Goal: Find specific page/section: Find specific page/section

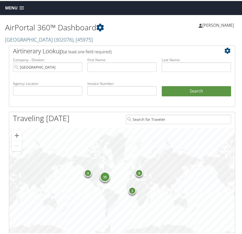
click at [15, 7] on span "Menu" at bounding box center [11, 7] width 12 height 5
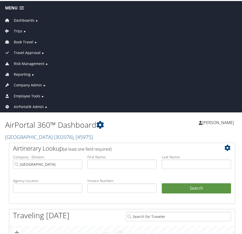
click at [26, 82] on span "Company Admin" at bounding box center [28, 84] width 28 height 6
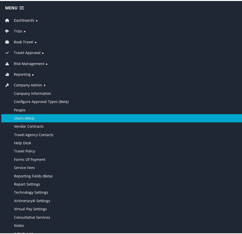
click at [33, 116] on link "Users (Beta)" at bounding box center [122, 117] width 242 height 8
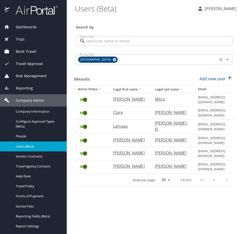
click at [113, 61] on icon at bounding box center [114, 59] width 3 height 3
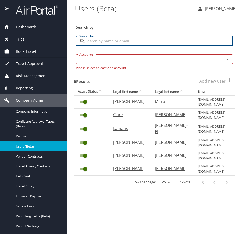
paste input "j00096514@jsums.edu"
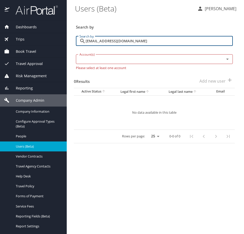
type input "j00096514@jsums.edu"
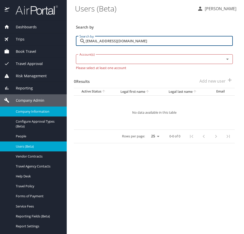
click at [34, 112] on span "Company Information" at bounding box center [38, 111] width 45 height 5
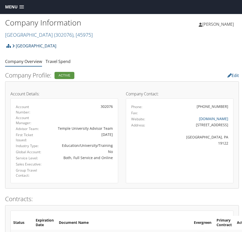
click at [41, 47] on link "[GEOGRAPHIC_DATA]" at bounding box center [34, 46] width 44 height 10
click at [35, 45] on link "[GEOGRAPHIC_DATA]" at bounding box center [34, 46] width 44 height 10
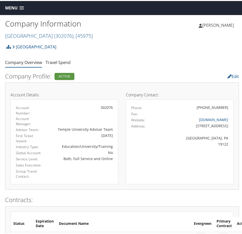
click at [37, 31] on h2 "Temple University ( 302076 ) , [ 45975 ]" at bounding box center [63, 34] width 117 height 9
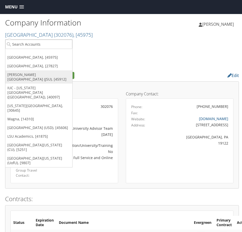
click at [32, 77] on link "[PERSON_NAME][GEOGRAPHIC_DATA] (JSU), [45912]" at bounding box center [38, 76] width 67 height 13
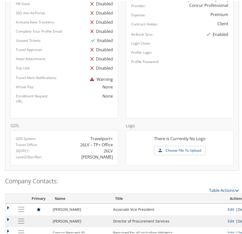
scroll to position [277, 0]
